Goal: Obtain resource: Download file/media

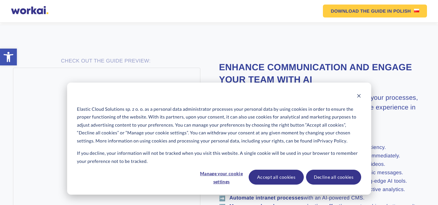
scroll to position [276, 0]
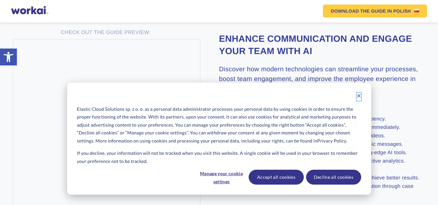
click at [358, 94] on icon "Dismiss cookie banner" at bounding box center [359, 96] width 5 height 5
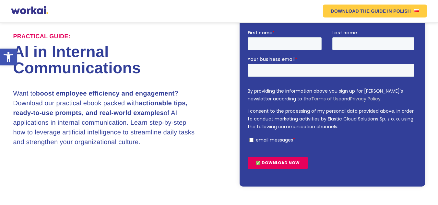
scroll to position [0, 0]
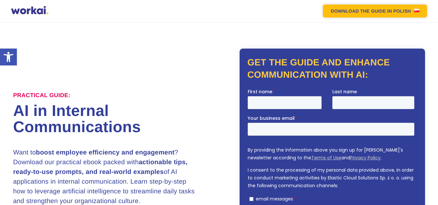
click at [395, 8] on link "DOWNLOAD THE GUIDE IN POLISH" at bounding box center [375, 11] width 104 height 13
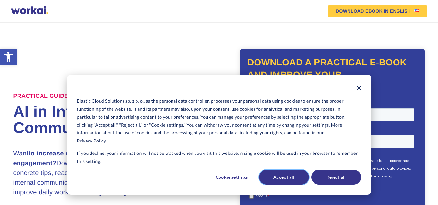
click at [289, 181] on font "Accept all" at bounding box center [283, 177] width 21 height 8
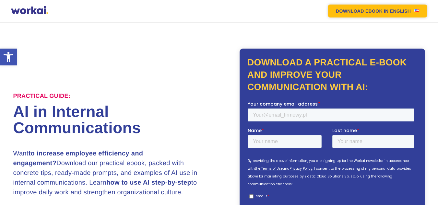
click at [388, 10] on font "IN ENGLISH" at bounding box center [397, 10] width 27 height 5
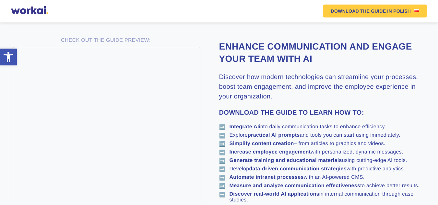
scroll to position [264, 0]
